Goal: Information Seeking & Learning: Check status

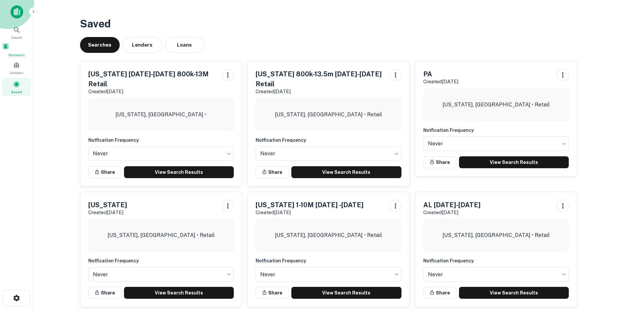
click at [10, 46] on div "Borrowers" at bounding box center [16, 50] width 29 height 15
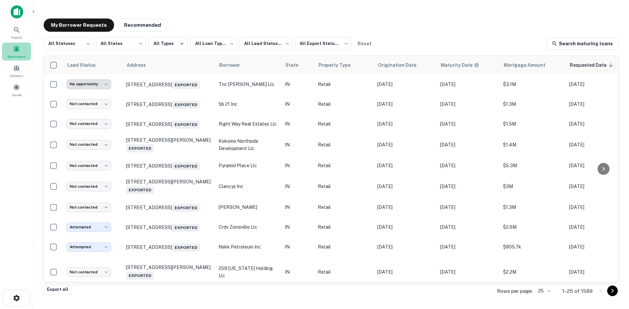
click at [23, 48] on div "Borrowers" at bounding box center [16, 52] width 29 height 18
click at [12, 81] on div "Search Borrowers Contacts Saved" at bounding box center [16, 60] width 33 height 75
click at [84, 45] on body "**********" at bounding box center [314, 154] width 629 height 309
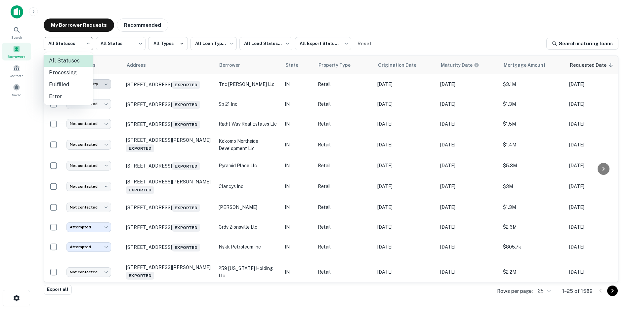
click at [71, 88] on li "Fulfilled" at bounding box center [69, 85] width 50 height 12
type input "*********"
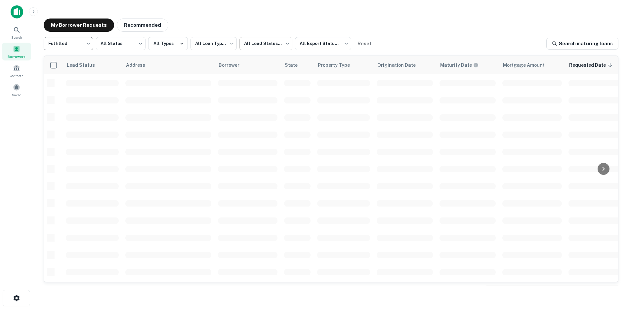
click at [265, 44] on body "**********" at bounding box center [314, 154] width 629 height 309
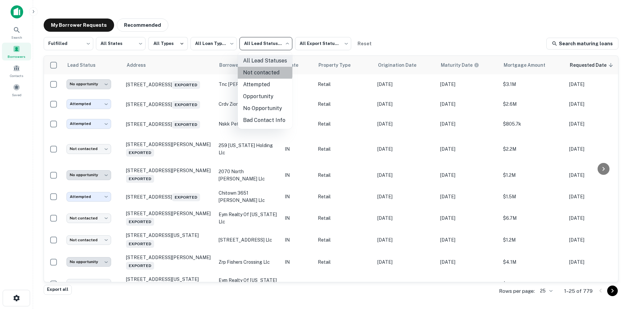
click at [257, 72] on li "Not contacted" at bounding box center [265, 73] width 55 height 12
type input "****"
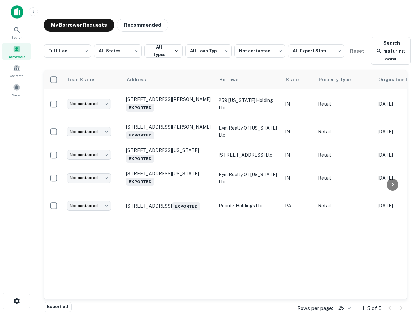
click at [157, 9] on main "**********" at bounding box center [225, 156] width 385 height 312
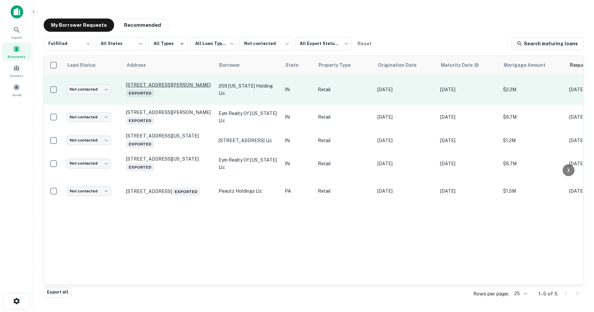
click at [143, 82] on p "[STREET_ADDRESS][PERSON_NAME]" at bounding box center [169, 89] width 86 height 15
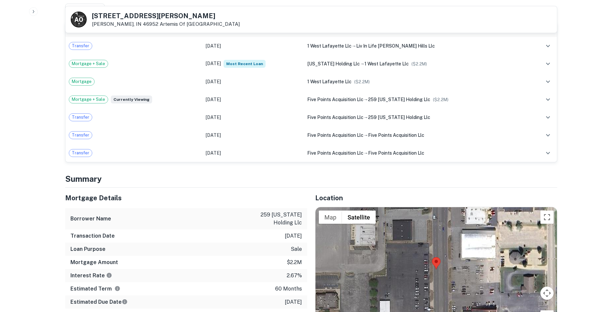
scroll to position [463, 0]
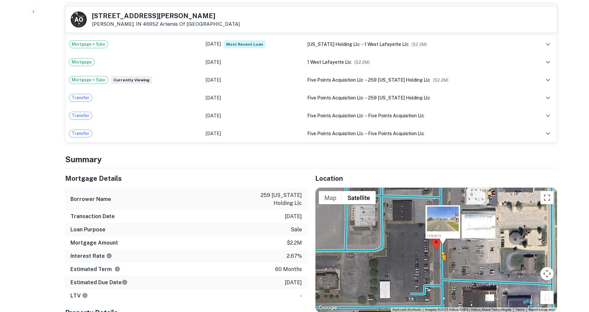
drag, startPoint x: 550, startPoint y: 288, endPoint x: 441, endPoint y: 261, distance: 112.5
click at [422, 261] on div "To activate drag with keyboard, press Alt + Enter. Once in keyboard drag state,…" at bounding box center [436, 250] width 241 height 124
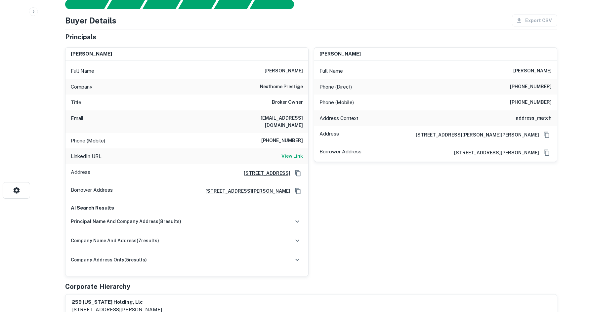
scroll to position [0, 0]
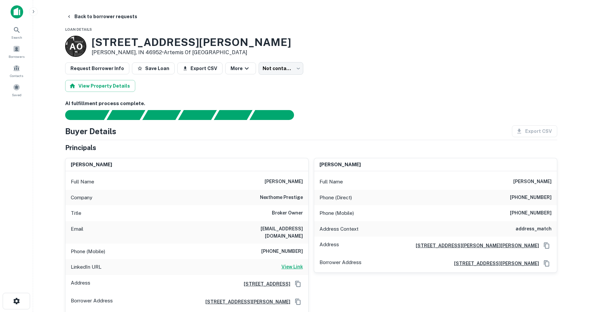
click at [288, 264] on h6 "View Link" at bounding box center [291, 266] width 21 height 7
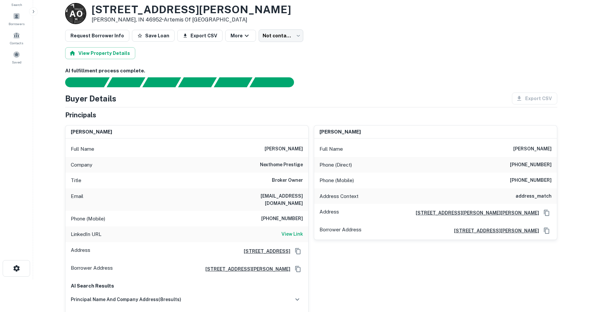
scroll to position [33, 0]
click at [18, 148] on div "Search Borrowers Contacts Saved" at bounding box center [16, 113] width 33 height 292
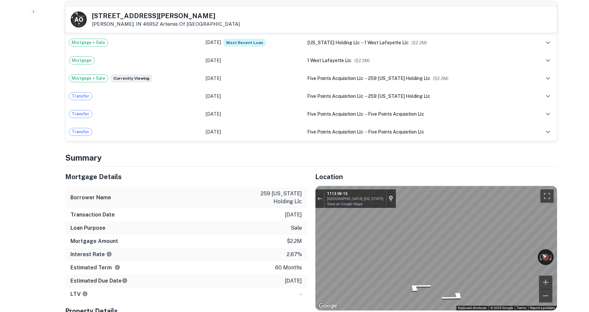
scroll to position [595, 0]
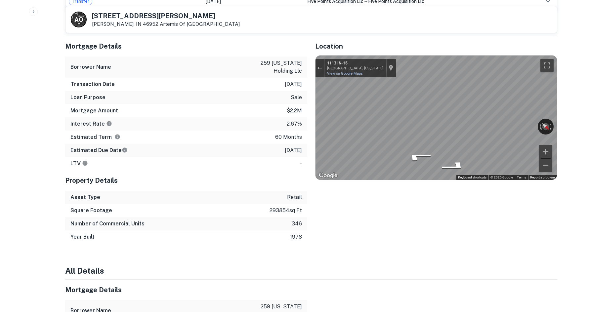
drag, startPoint x: 114, startPoint y: 68, endPoint x: 119, endPoint y: 83, distance: 15.8
click at [114, 78] on div "Transaction Date [DATE]" at bounding box center [186, 84] width 242 height 13
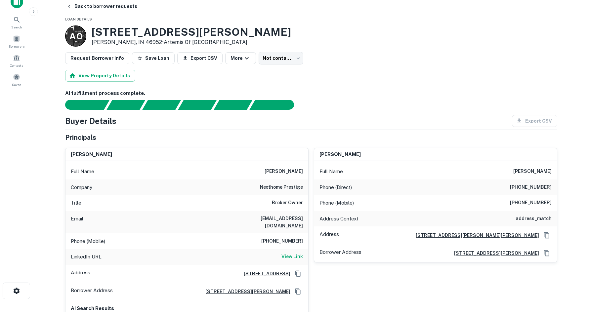
scroll to position [0, 0]
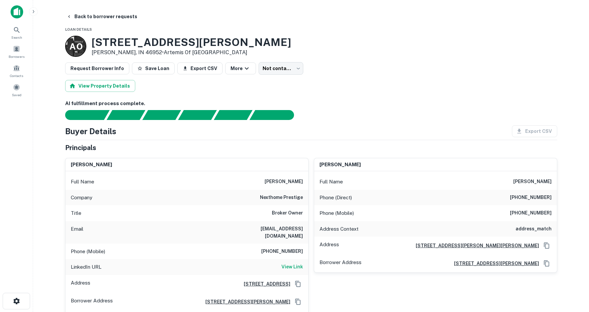
click at [288, 219] on div "Title Broker Owner" at bounding box center [186, 213] width 243 height 16
drag, startPoint x: 261, startPoint y: 181, endPoint x: 298, endPoint y: 204, distance: 43.6
click at [298, 204] on div "Full Name [PERSON_NAME] Company nexthome prestige Title Broker Owner Email [EMA…" at bounding box center [186, 278] width 243 height 215
click at [298, 204] on div "Company nexthome prestige" at bounding box center [186, 198] width 243 height 16
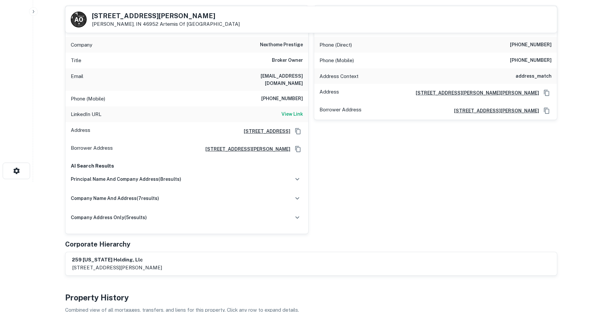
scroll to position [132, 0]
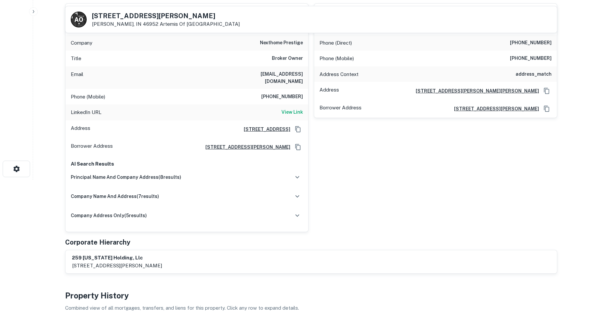
click at [131, 139] on div "Borrower Address [STREET_ADDRESS][PERSON_NAME]" at bounding box center [186, 147] width 243 height 18
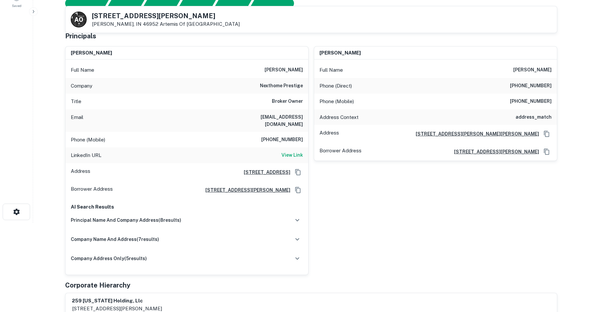
scroll to position [0, 0]
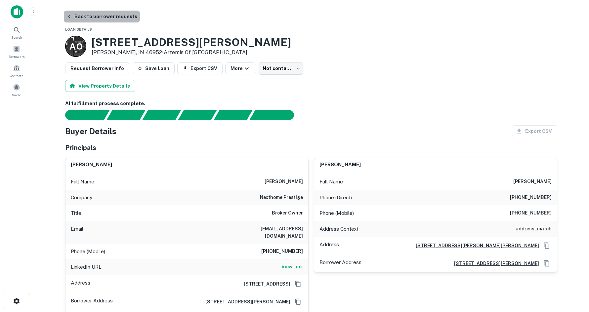
click at [109, 15] on button "Back to borrower requests" at bounding box center [102, 17] width 76 height 12
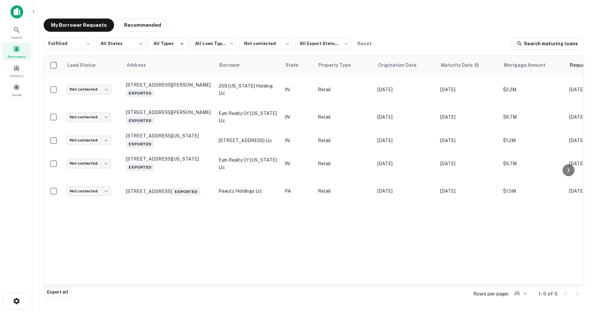
click at [141, 224] on div "Lead Status Address Borrower State Property Type Origination Date Maturity Date…" at bounding box center [313, 170] width 539 height 229
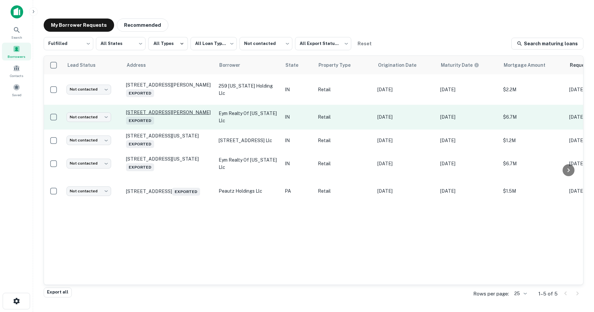
click at [152, 109] on p "916 Broadway [PERSON_NAME], IN 46402 Exported" at bounding box center [169, 116] width 86 height 15
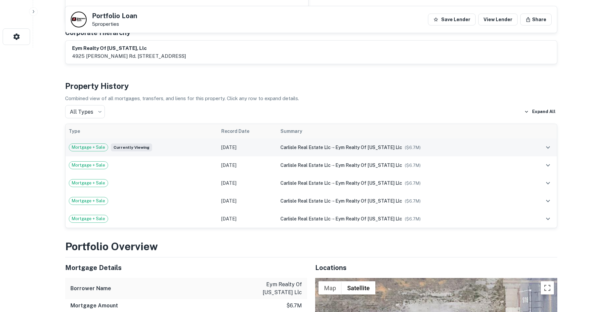
scroll to position [496, 0]
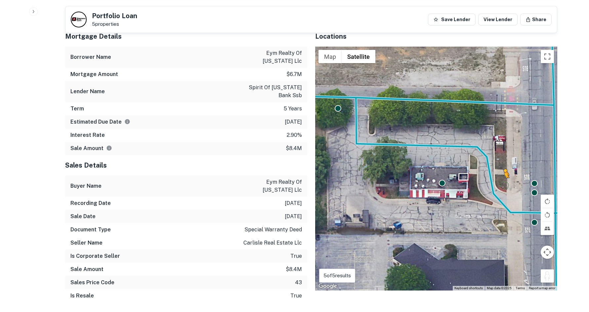
drag, startPoint x: 547, startPoint y: 274, endPoint x: 503, endPoint y: 177, distance: 106.2
click at [422, 177] on div "To activate drag with keyboard, press Alt + Enter. Once in keyboard drag state,…" at bounding box center [436, 169] width 242 height 244
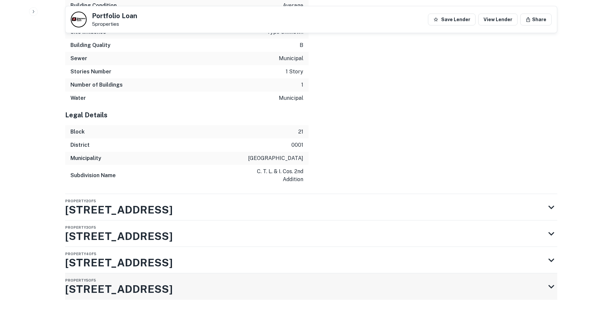
scroll to position [1206, 0]
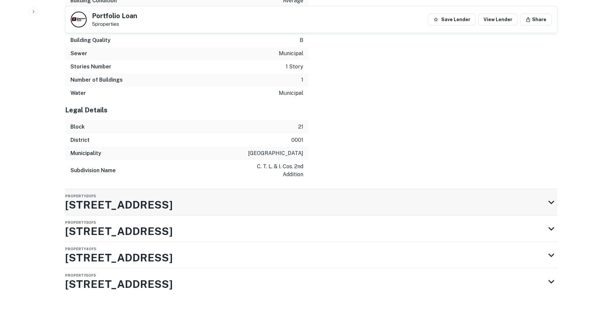
click at [252, 191] on div "Property 2 of 5 [STREET_ADDRESS]" at bounding box center [305, 202] width 480 height 26
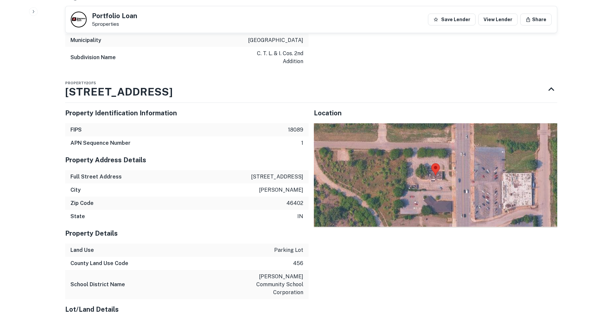
scroll to position [1324, 0]
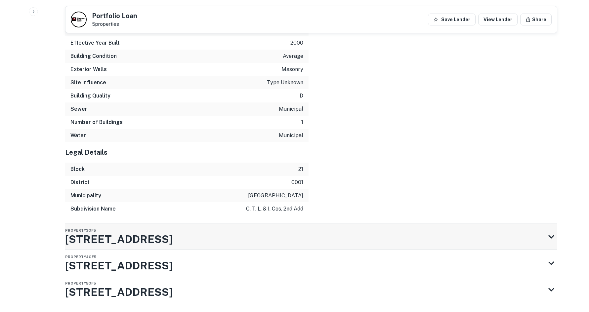
click at [234, 224] on div "Property 3 of [STREET_ADDRESS]" at bounding box center [305, 237] width 480 height 26
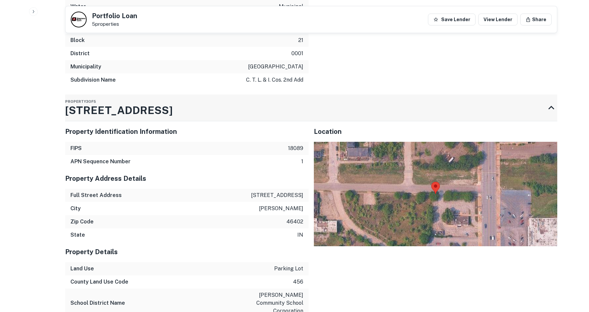
scroll to position [1829, 0]
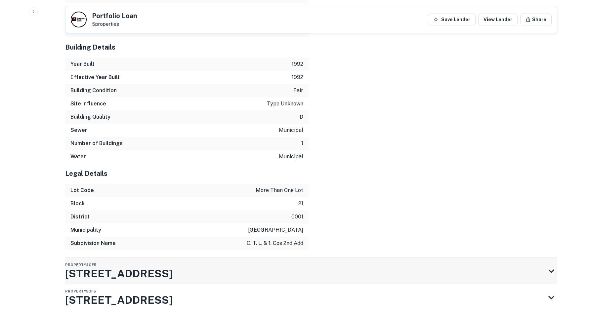
click at [225, 258] on div "Property 4 of 5 [STREET_ADDRESS]" at bounding box center [305, 271] width 480 height 26
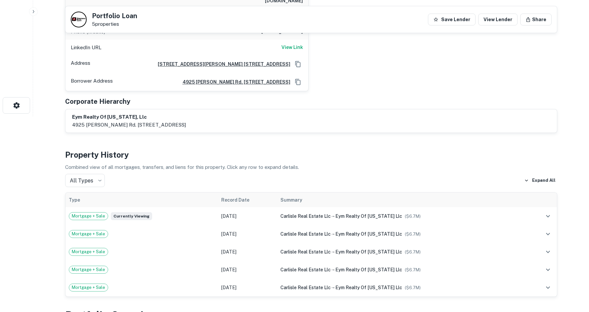
scroll to position [66, 0]
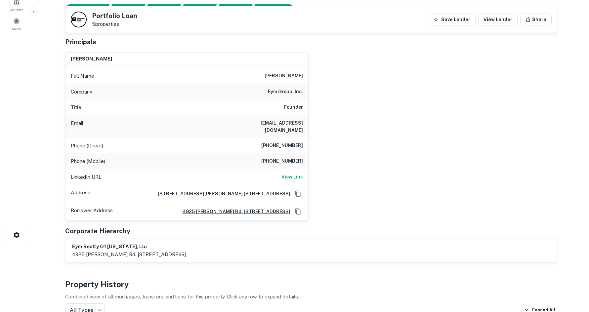
click at [294, 173] on h6 "View Link" at bounding box center [291, 176] width 21 height 7
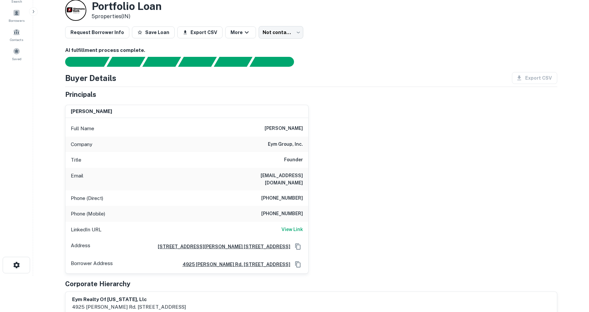
scroll to position [0, 0]
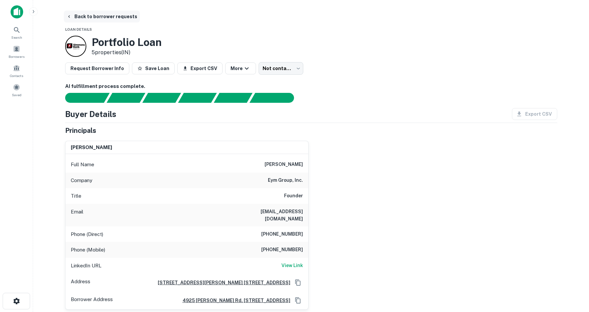
click at [78, 20] on button "Back to borrower requests" at bounding box center [102, 17] width 76 height 12
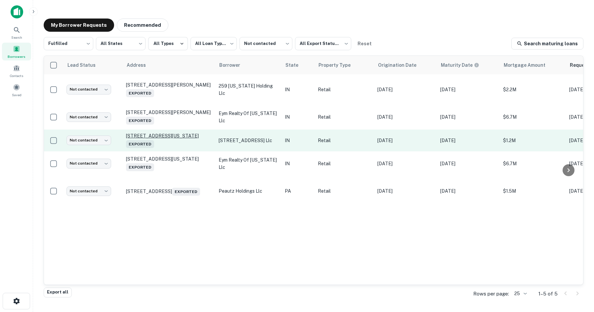
click at [139, 133] on p "[STREET_ADDRESS][US_STATE]" at bounding box center [169, 140] width 86 height 15
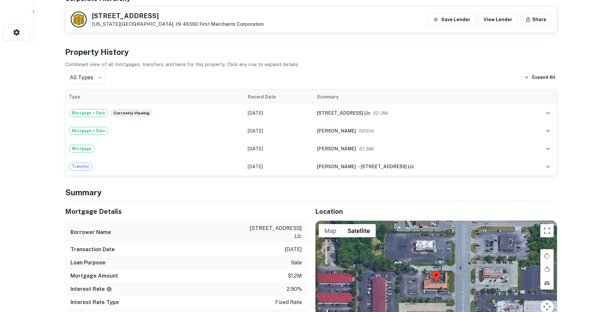
scroll to position [364, 0]
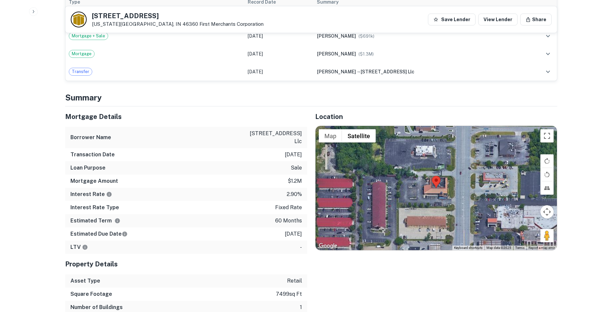
drag, startPoint x: 543, startPoint y: 233, endPoint x: 503, endPoint y: 218, distance: 42.0
click at [422, 199] on div "Map Terrain Satellite Labels Keyboard shortcuts Map Data Map data ©2025 Map dat…" at bounding box center [436, 188] width 241 height 124
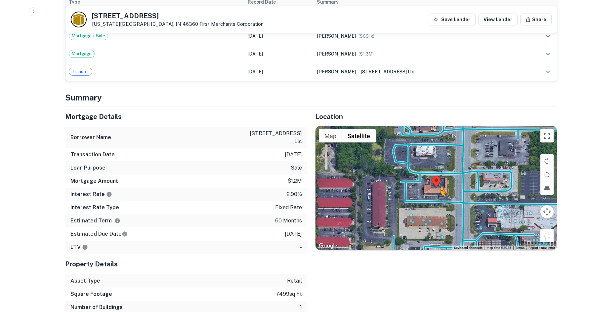
drag, startPoint x: 543, startPoint y: 238, endPoint x: 437, endPoint y: 197, distance: 113.7
click at [422, 197] on div "To activate drag with keyboard, press Alt + Enter. Once in keyboard drag state,…" at bounding box center [436, 188] width 241 height 124
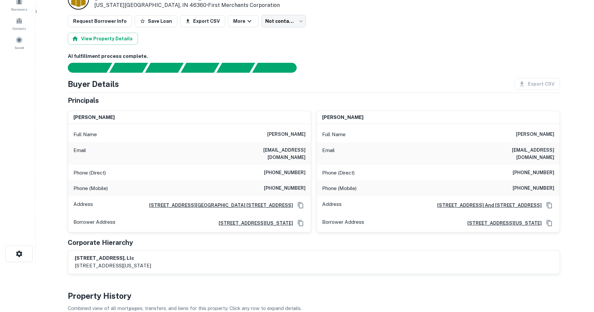
scroll to position [0, 0]
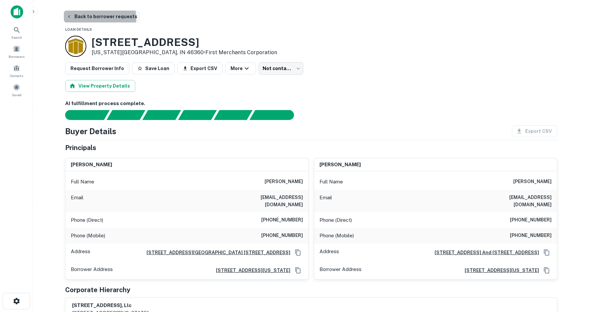
click at [90, 19] on button "Back to borrower requests" at bounding box center [102, 17] width 76 height 12
